Goal: Task Accomplishment & Management: Use online tool/utility

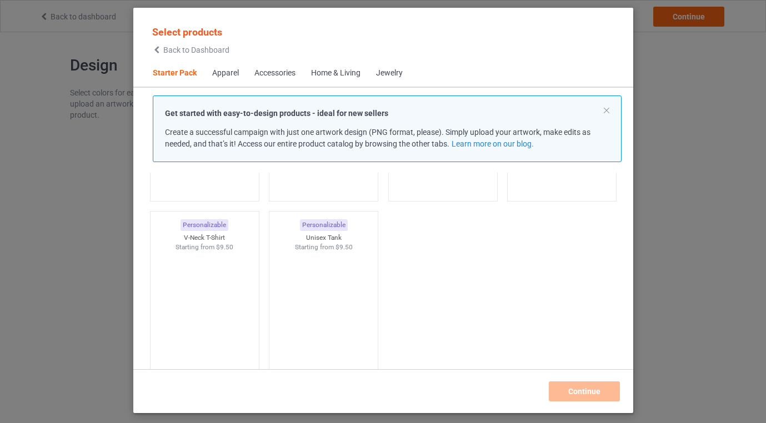
scroll to position [14, 0]
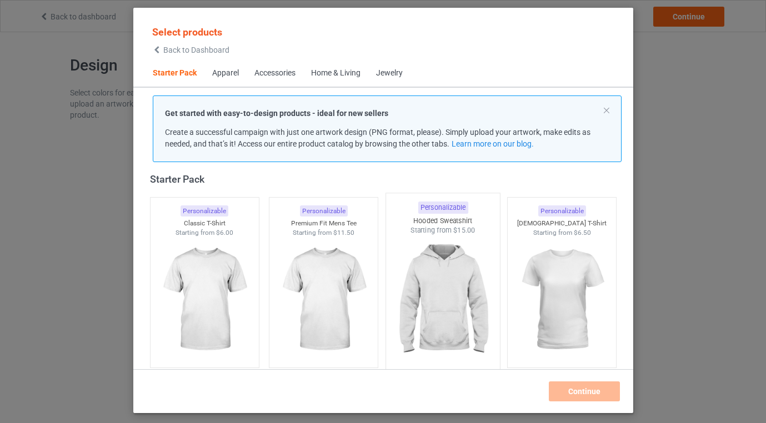
click at [440, 262] on img at bounding box center [442, 301] width 104 height 131
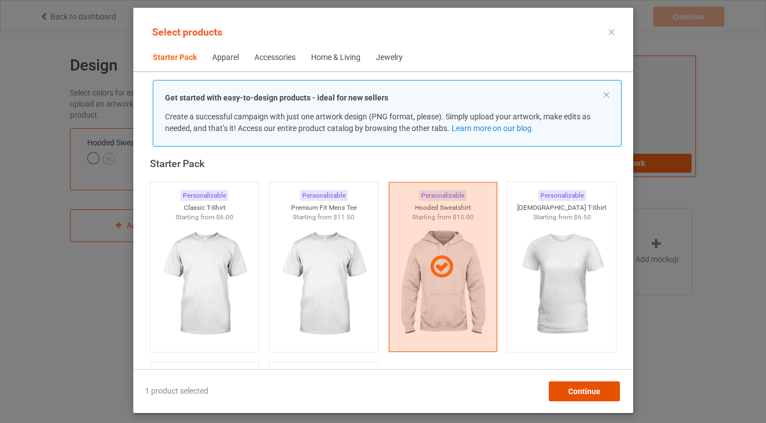
click at [570, 390] on span "Continue" at bounding box center [584, 391] width 32 height 9
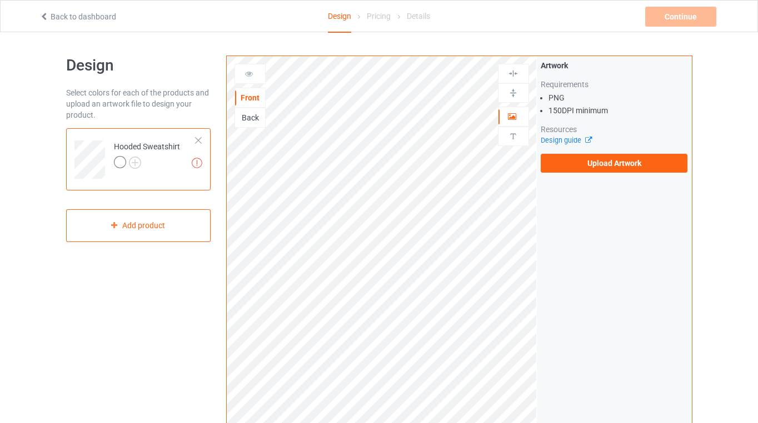
click at [247, 117] on div "Back" at bounding box center [250, 117] width 30 height 11
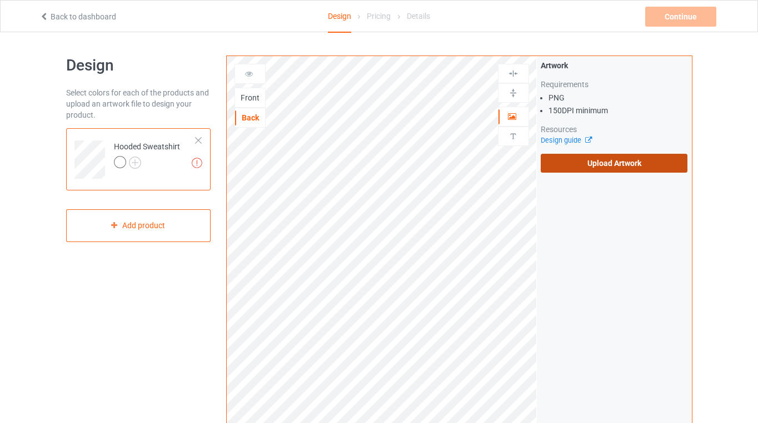
click at [595, 162] on label "Upload Artwork" at bounding box center [613, 163] width 147 height 19
click at [0, 0] on input "Upload Artwork" at bounding box center [0, 0] width 0 height 0
